Goal: Find specific page/section: Find specific page/section

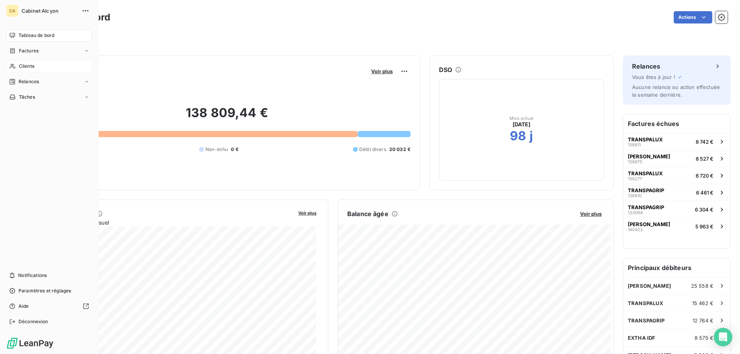
click at [17, 67] on div "Clients" at bounding box center [49, 66] width 86 height 12
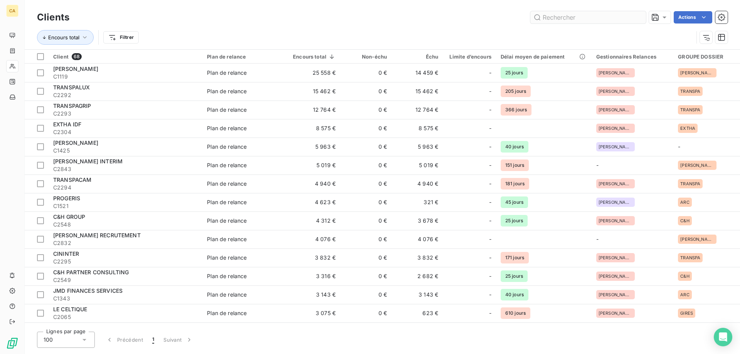
click at [553, 20] on input "text" at bounding box center [588, 17] width 116 height 12
click at [558, 15] on input "text" at bounding box center [588, 17] width 116 height 12
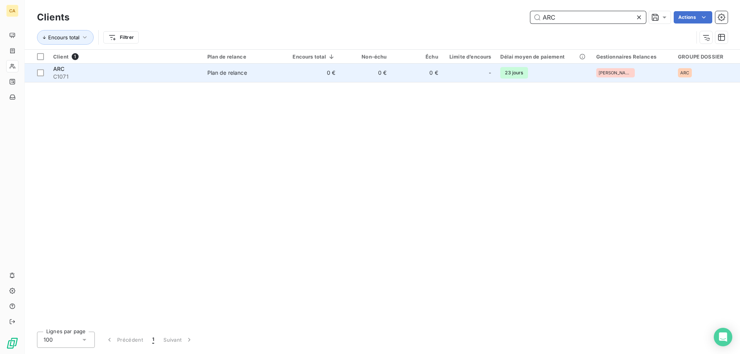
type input "ARC"
click at [212, 67] on td "Plan de relance" at bounding box center [244, 73] width 83 height 18
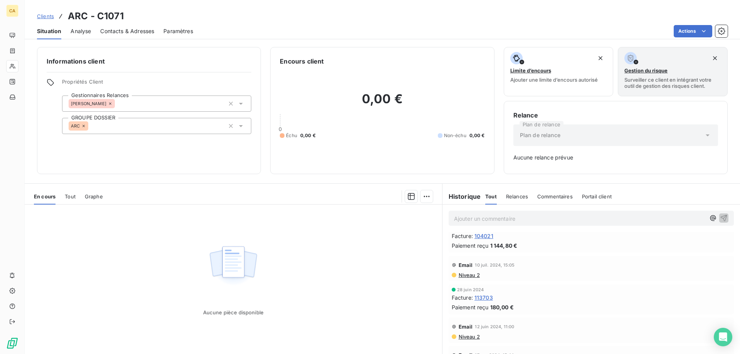
scroll to position [193, 0]
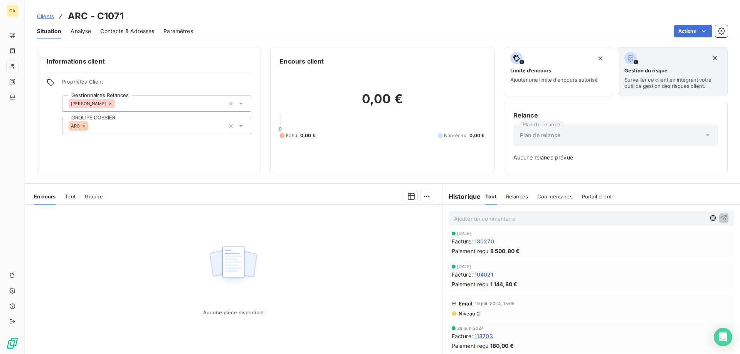
click at [481, 277] on span "104021" at bounding box center [483, 275] width 19 height 8
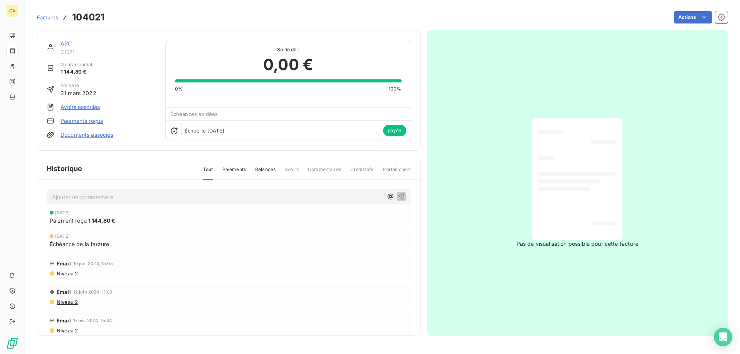
click at [568, 225] on div at bounding box center [577, 178] width 78 height 109
